Goal: Transaction & Acquisition: Subscribe to service/newsletter

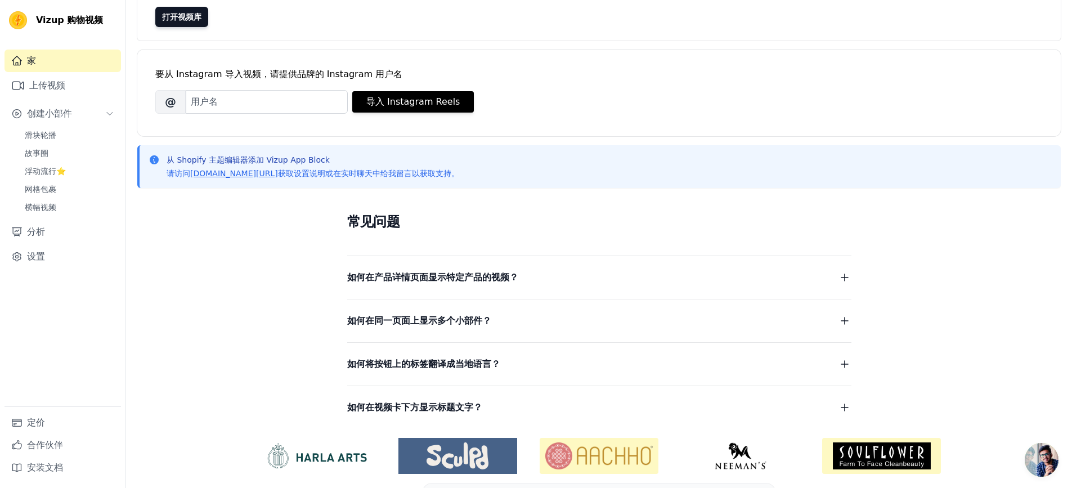
scroll to position [113, 0]
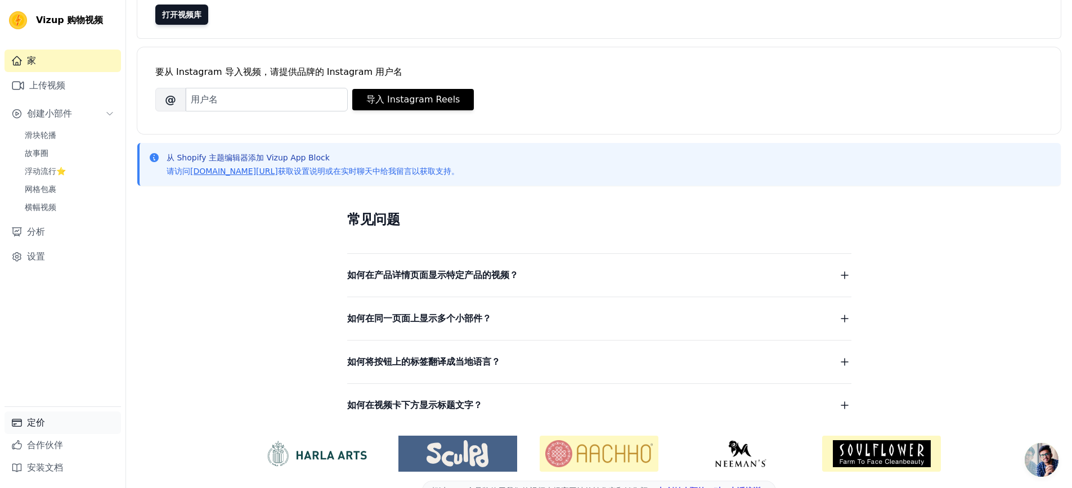
click at [32, 423] on font "定价" at bounding box center [36, 422] width 18 height 11
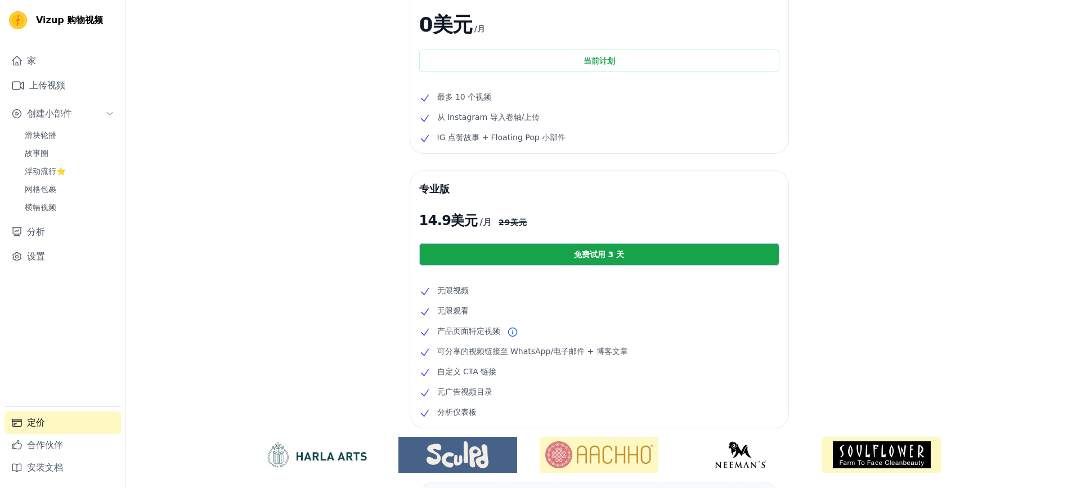
scroll to position [42, 0]
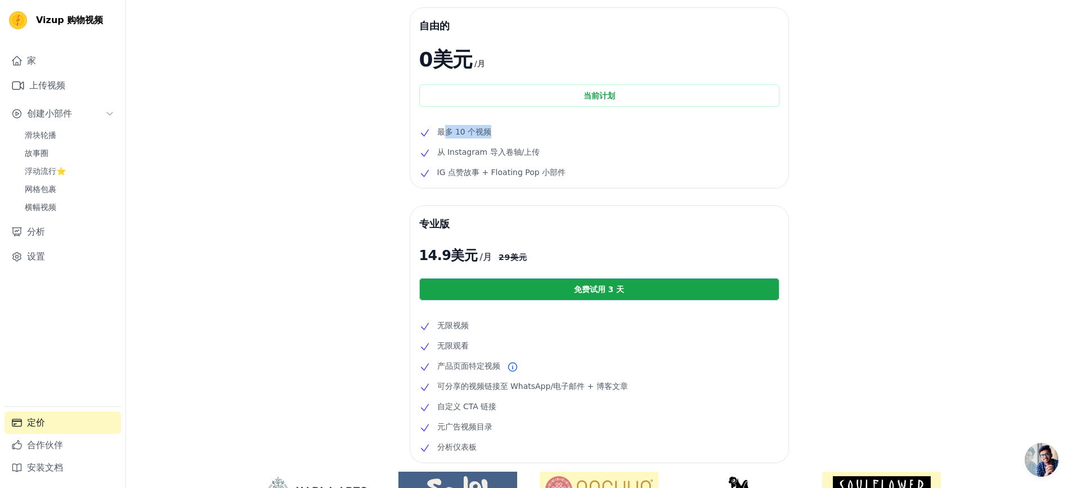
drag, startPoint x: 504, startPoint y: 134, endPoint x: 442, endPoint y: 137, distance: 62.5
click at [442, 137] on li "最多 10 个视频" at bounding box center [599, 132] width 360 height 14
drag, startPoint x: 546, startPoint y: 250, endPoint x: 540, endPoint y: 251, distance: 5.7
click at [540, 251] on p "14.9 美元 /月 29 美元" at bounding box center [599, 255] width 360 height 18
drag, startPoint x: 592, startPoint y: 178, endPoint x: 437, endPoint y: 132, distance: 161.6
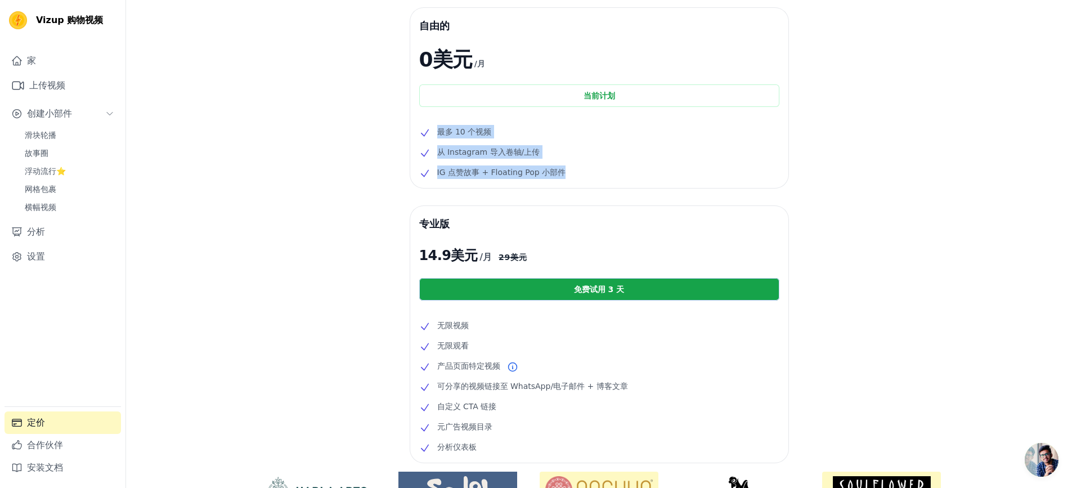
click at [437, 132] on ul "最多 10 个视频 从 Instagram 导入卷轴/上传 IG 点赞故事 + Floating Pop 小部件" at bounding box center [599, 152] width 360 height 54
click at [525, 134] on li "最多 10 个视频" at bounding box center [599, 132] width 360 height 14
drag, startPoint x: 510, startPoint y: 131, endPoint x: 442, endPoint y: 137, distance: 68.4
click at [442, 137] on li "最多 10 个视频" at bounding box center [599, 132] width 360 height 14
drag, startPoint x: 551, startPoint y: 154, endPoint x: 438, endPoint y: 154, distance: 113.1
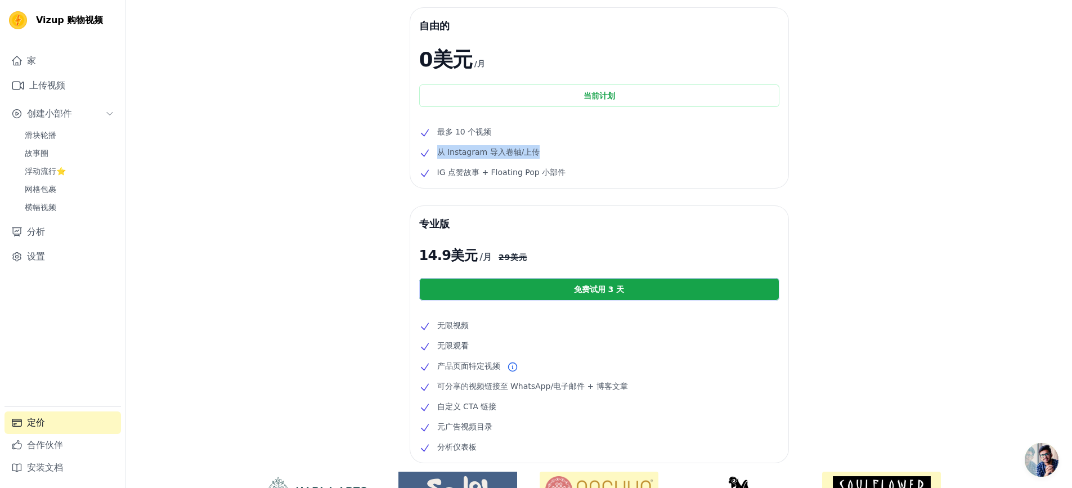
click at [438, 154] on li "从 Instagram 导入卷轴/上传" at bounding box center [599, 152] width 360 height 14
click at [558, 149] on li "从 Instagram 导入卷轴/上传" at bounding box center [599, 152] width 360 height 14
drag, startPoint x: 583, startPoint y: 176, endPoint x: 436, endPoint y: 177, distance: 146.8
click at [436, 177] on li "IG 点赞故事 + Floating Pop 小部件" at bounding box center [599, 172] width 360 height 14
click at [624, 171] on li "IG 点赞故事 + Floating Pop 小部件" at bounding box center [599, 172] width 360 height 14
